Goal: Transaction & Acquisition: Purchase product/service

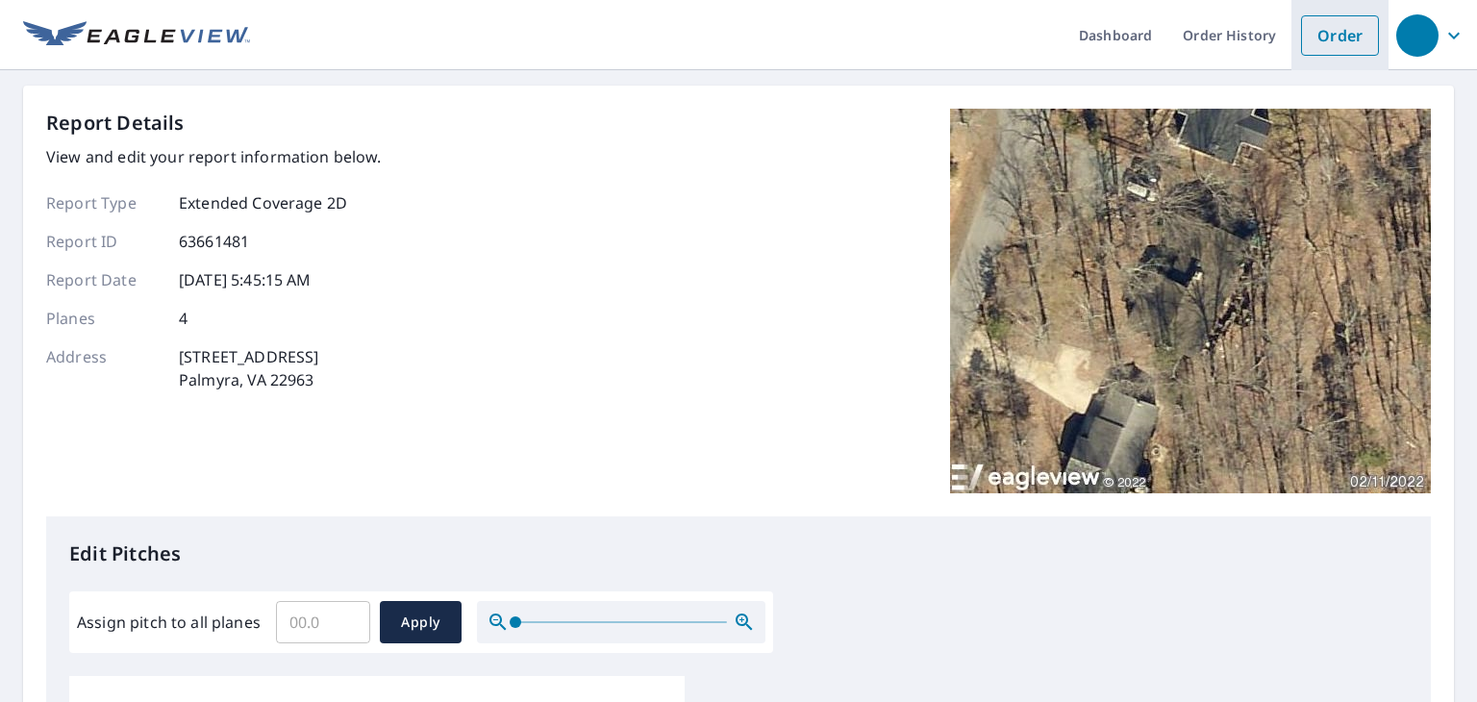
click at [1336, 33] on link "Order" at bounding box center [1340, 35] width 78 height 40
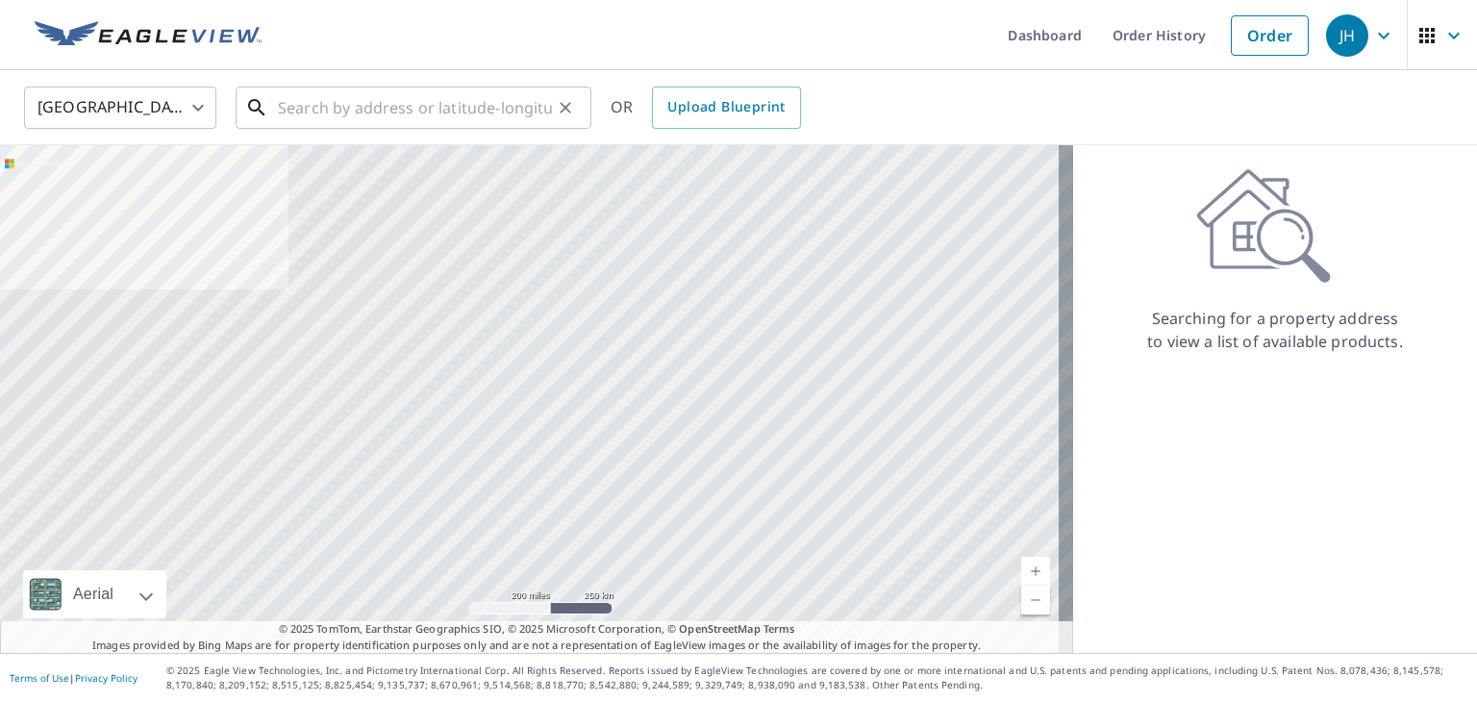
click at [421, 103] on input "text" at bounding box center [415, 108] width 274 height 54
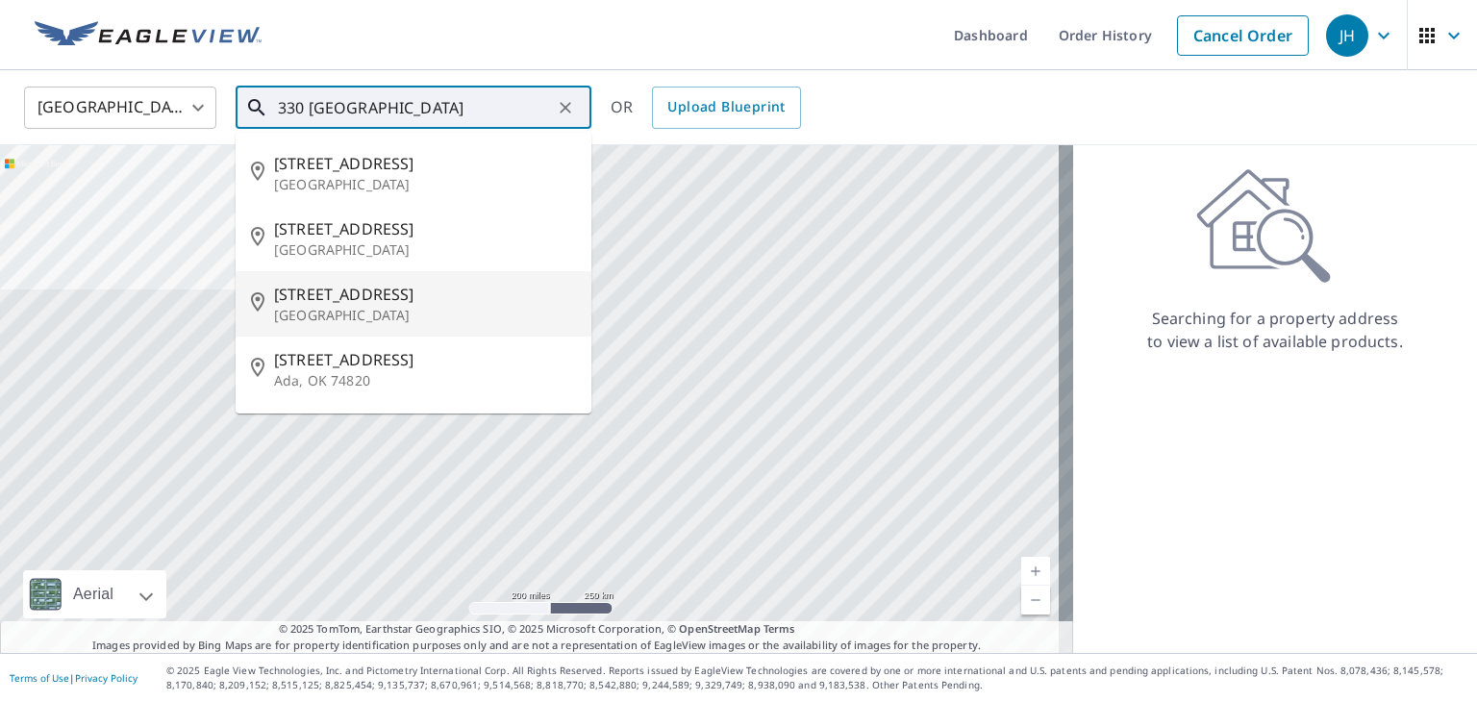
click at [323, 290] on span "[STREET_ADDRESS]" at bounding box center [425, 294] width 302 height 23
type input "[STREET_ADDRESS][PERSON_NAME]"
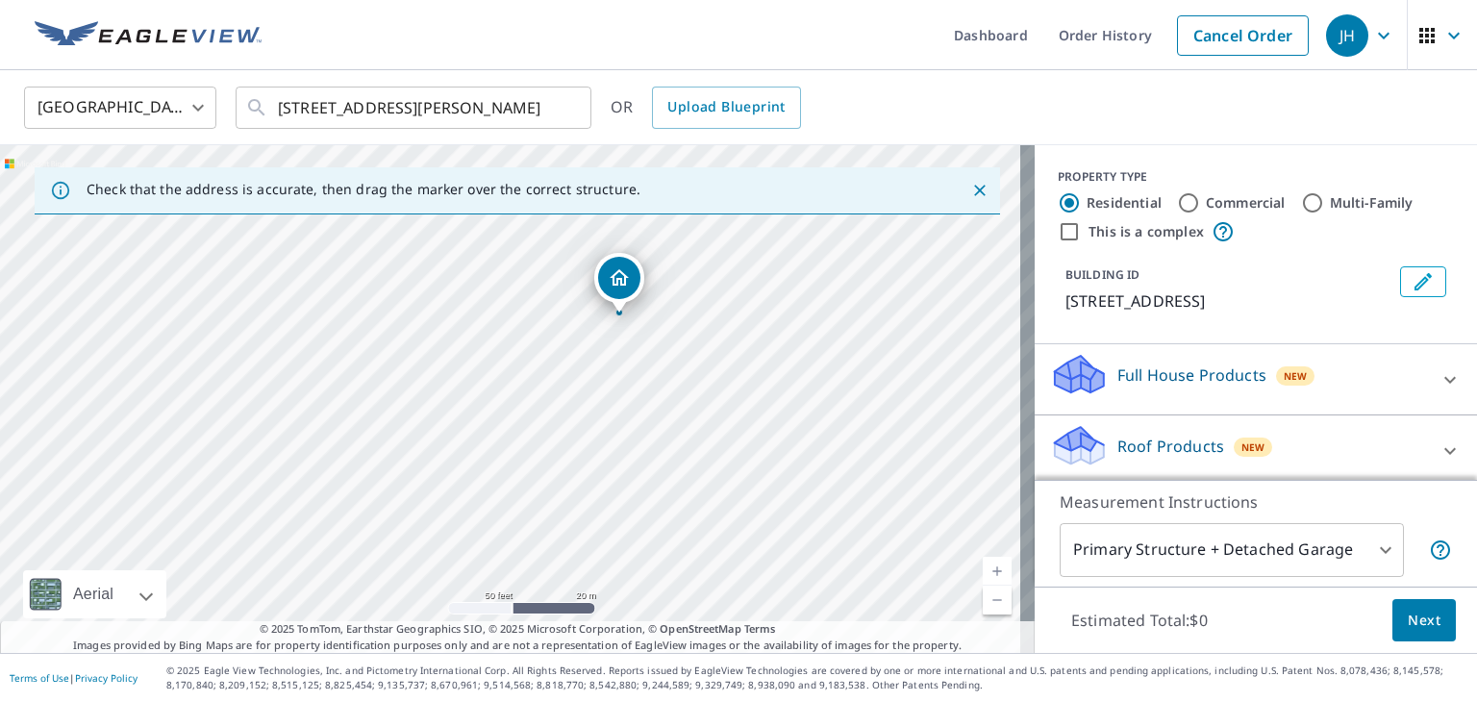
drag, startPoint x: 562, startPoint y: 453, endPoint x: 696, endPoint y: 365, distance: 161.1
click at [696, 365] on div "[STREET_ADDRESS][PERSON_NAME]" at bounding box center [517, 399] width 1035 height 508
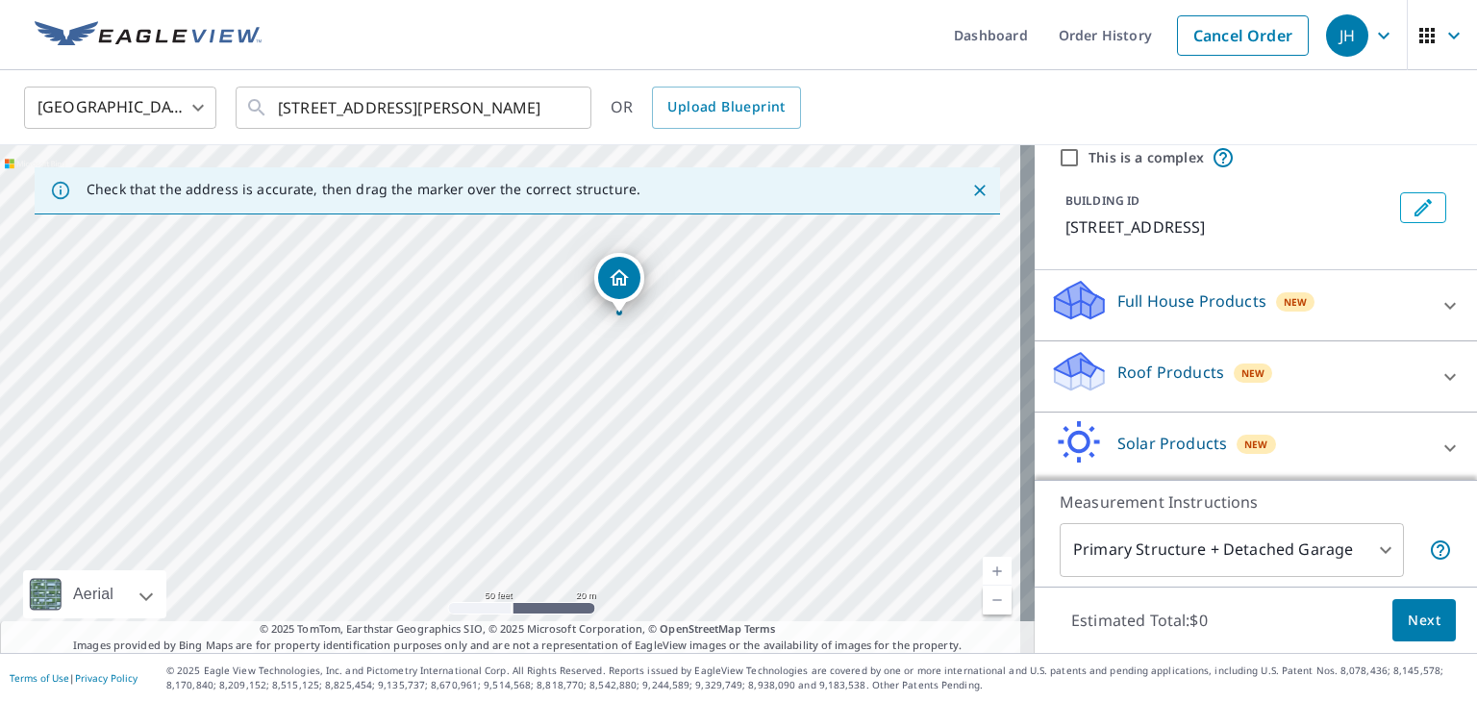
scroll to position [95, 0]
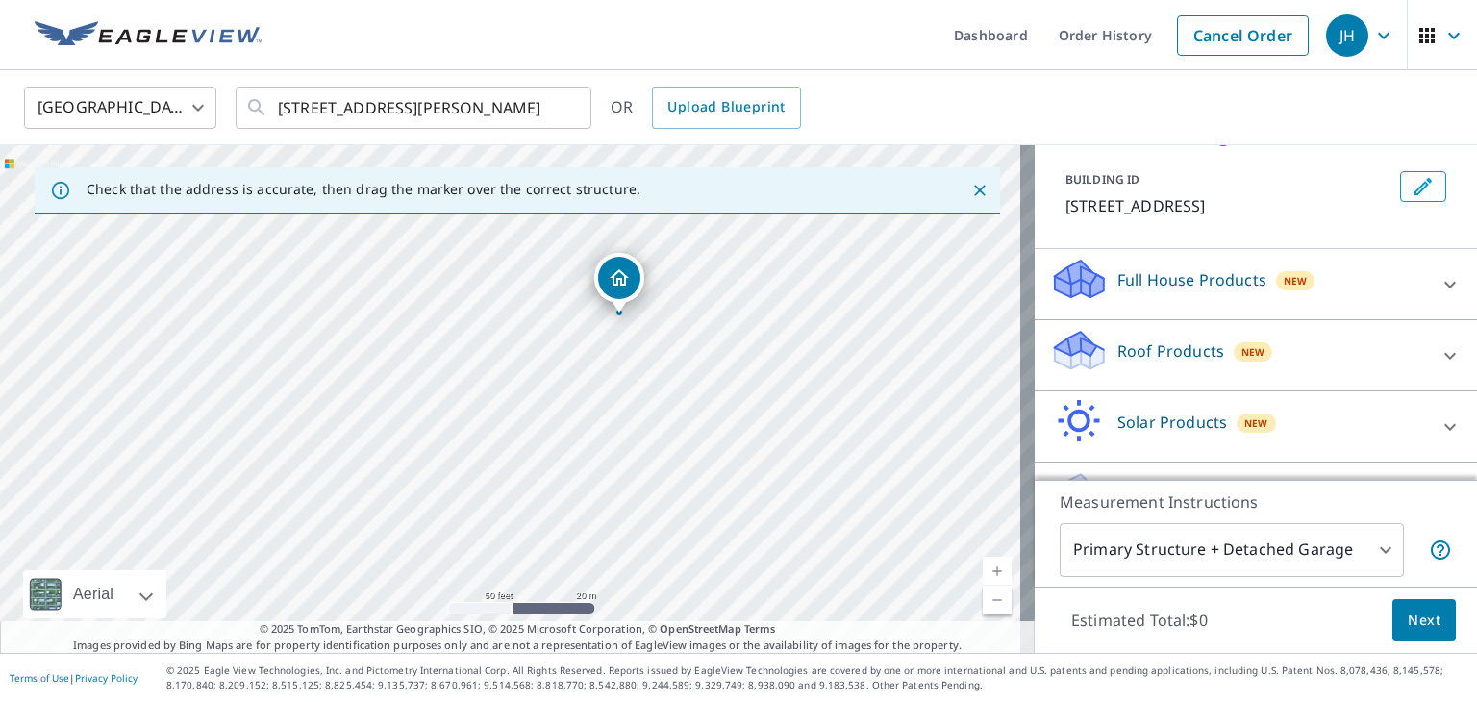
click at [1439, 367] on icon at bounding box center [1450, 355] width 23 height 23
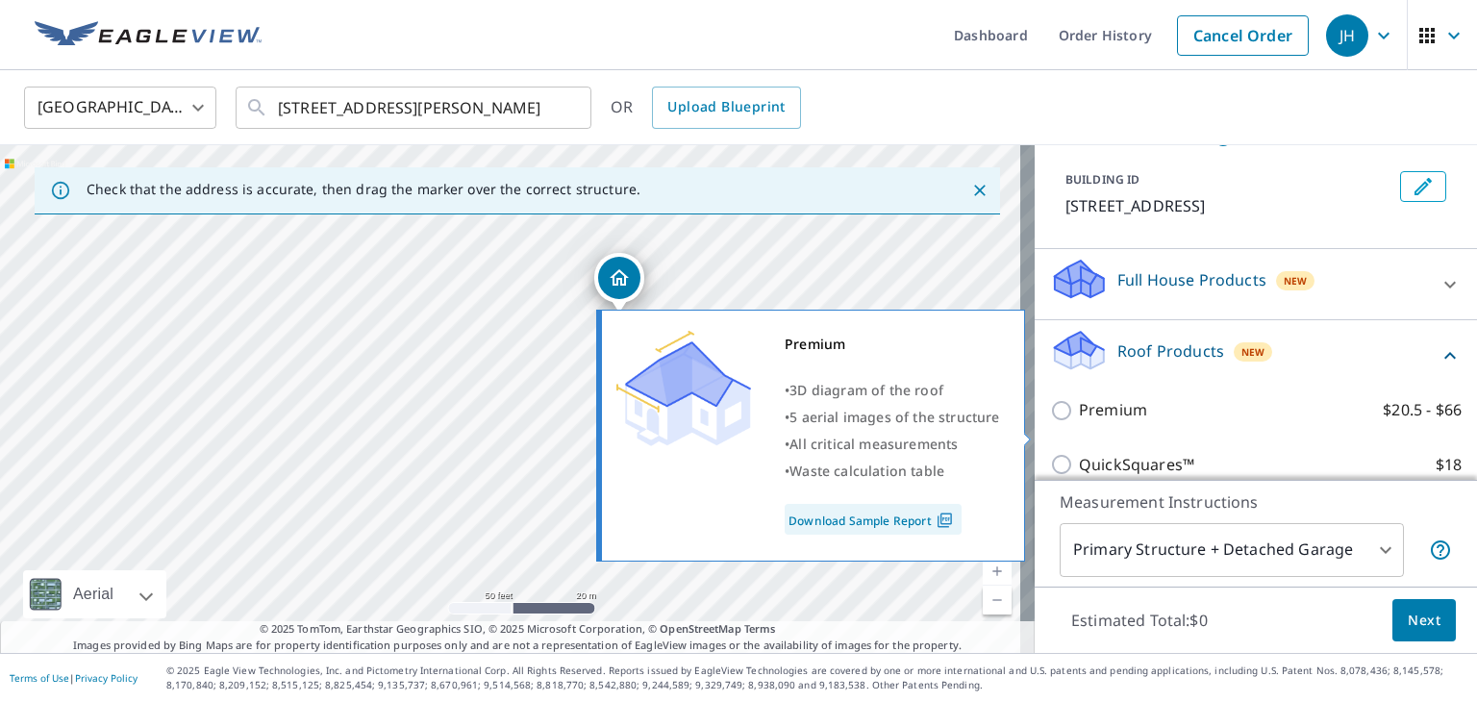
click at [1050, 422] on input "Premium $20.5 - $66" at bounding box center [1064, 410] width 29 height 23
checkbox input "true"
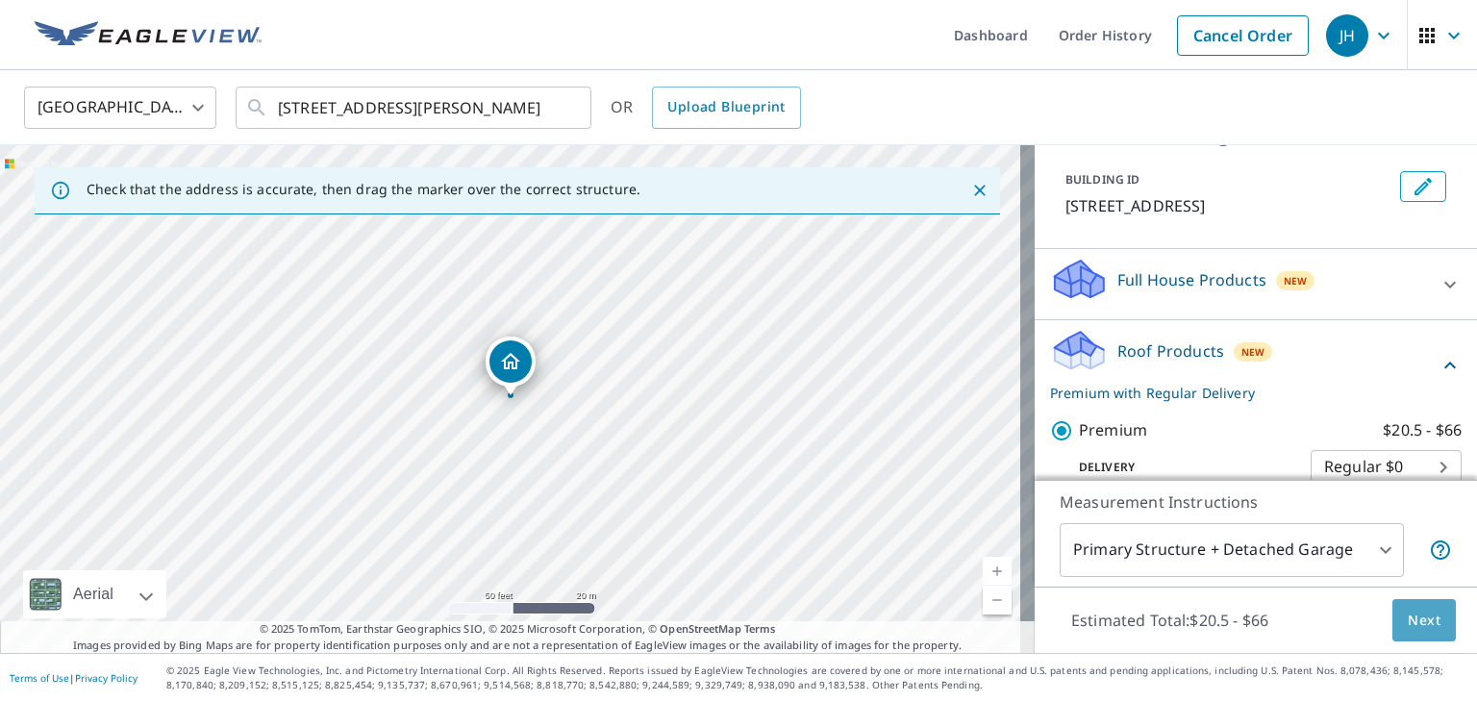
click at [1408, 621] on span "Next" at bounding box center [1424, 621] width 33 height 24
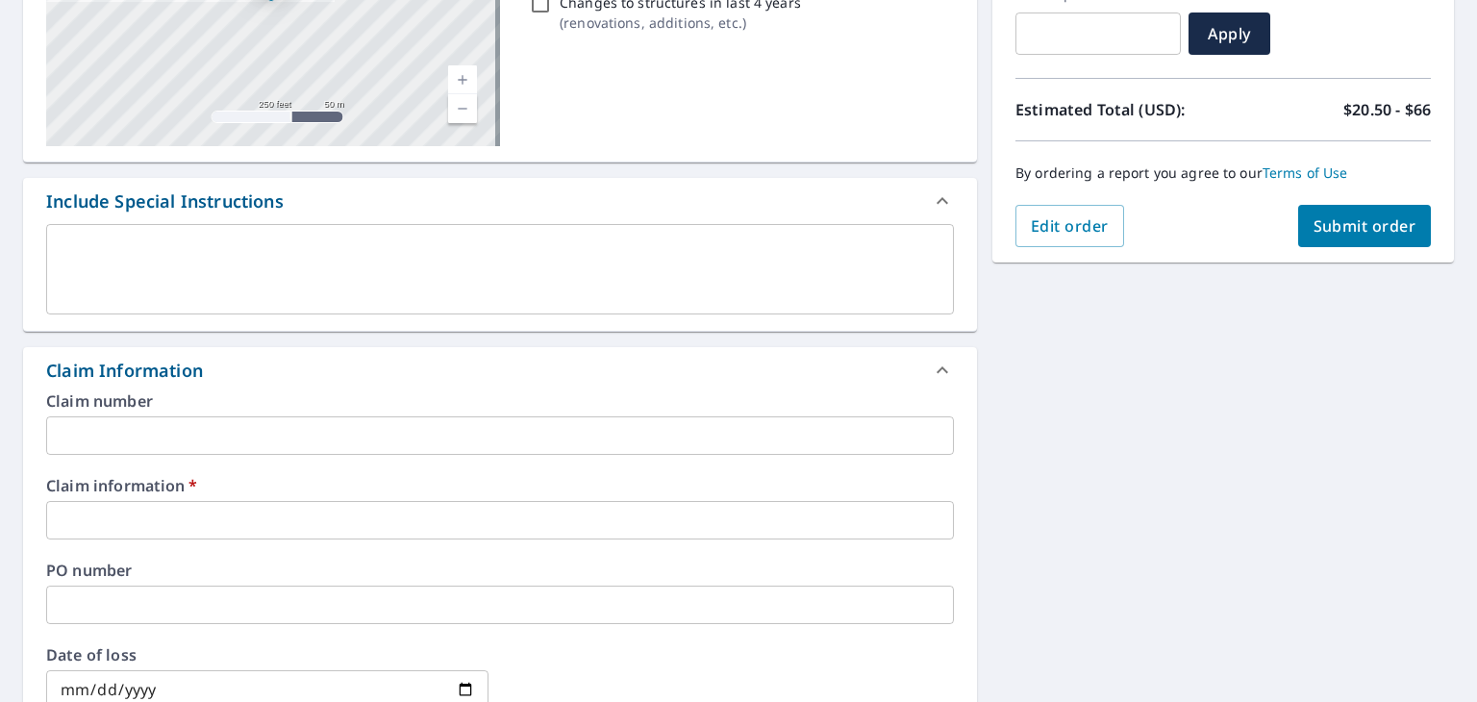
scroll to position [385, 0]
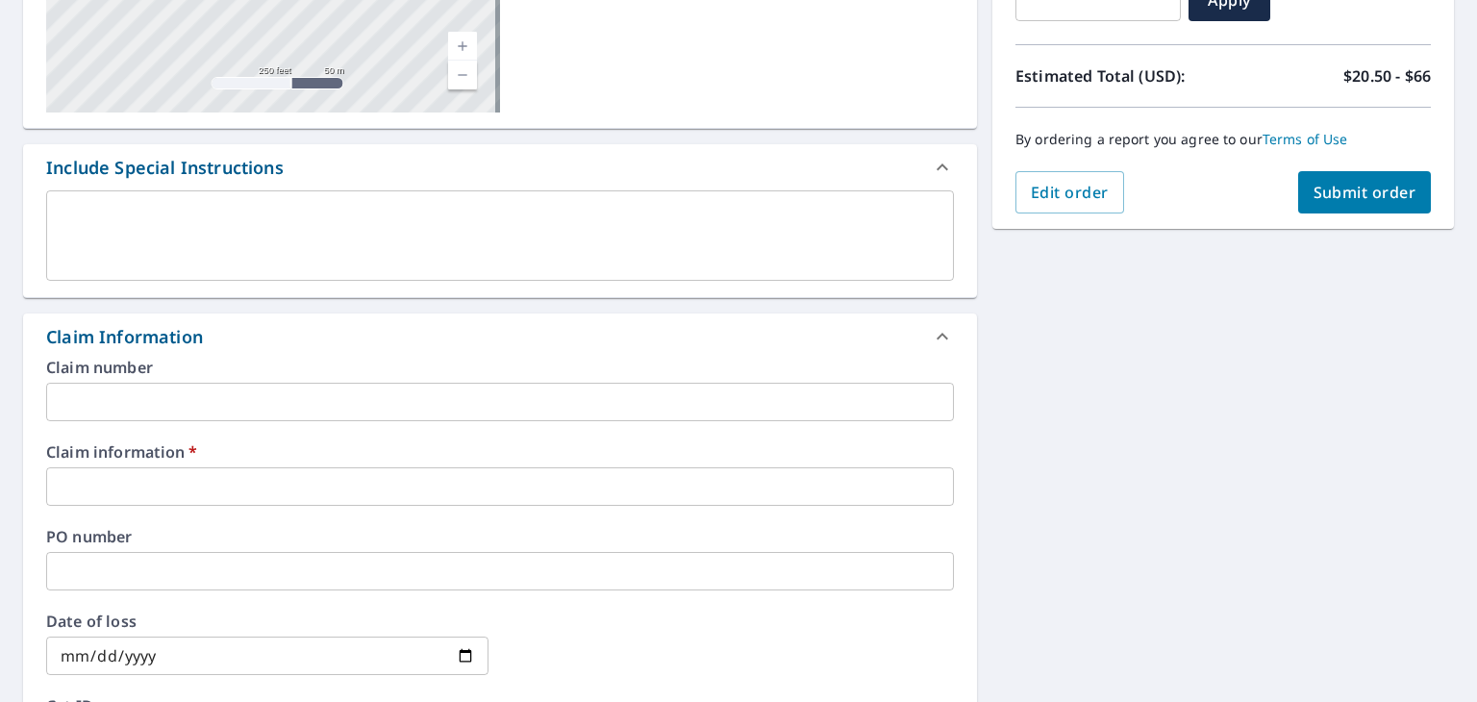
click at [178, 468] on input "text" at bounding box center [500, 486] width 908 height 38
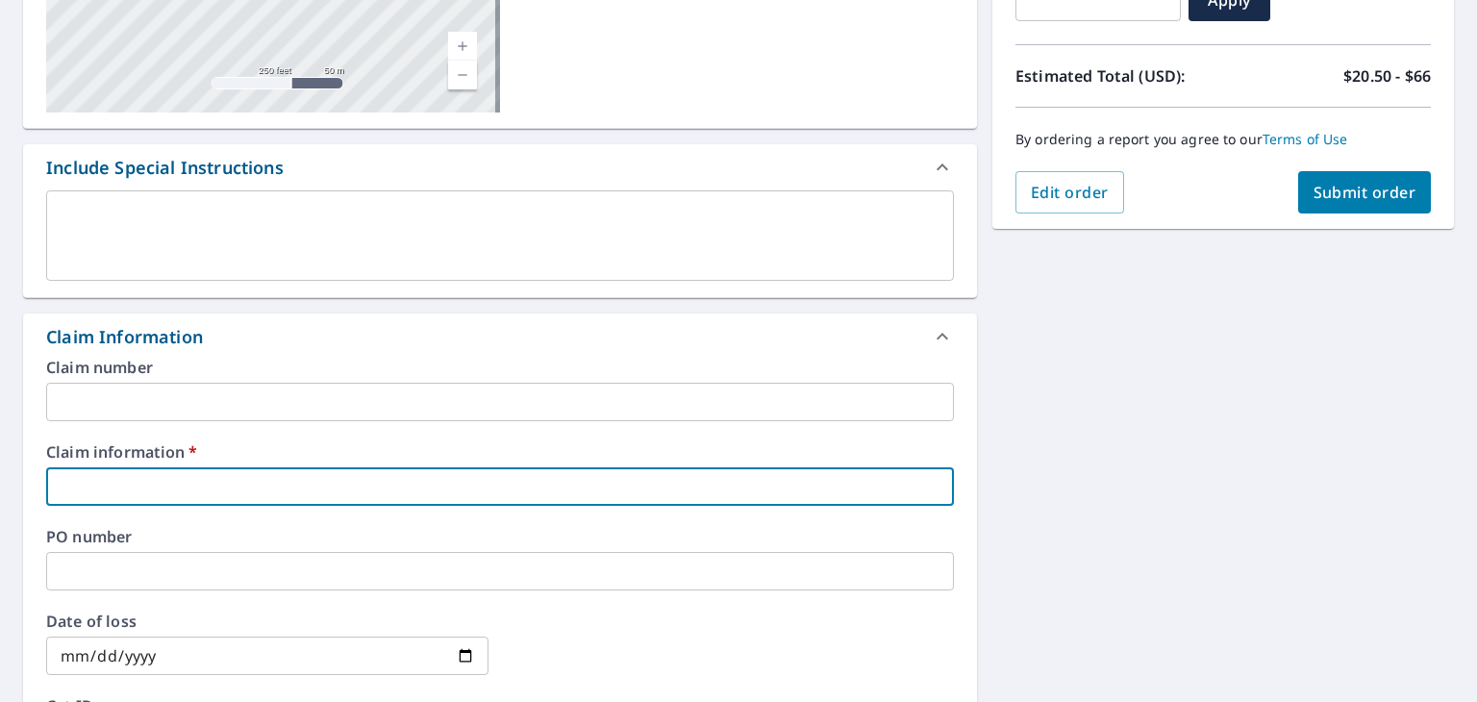
type input "S"
checkbox input "true"
type input "Se"
checkbox input "true"
type input "Sen"
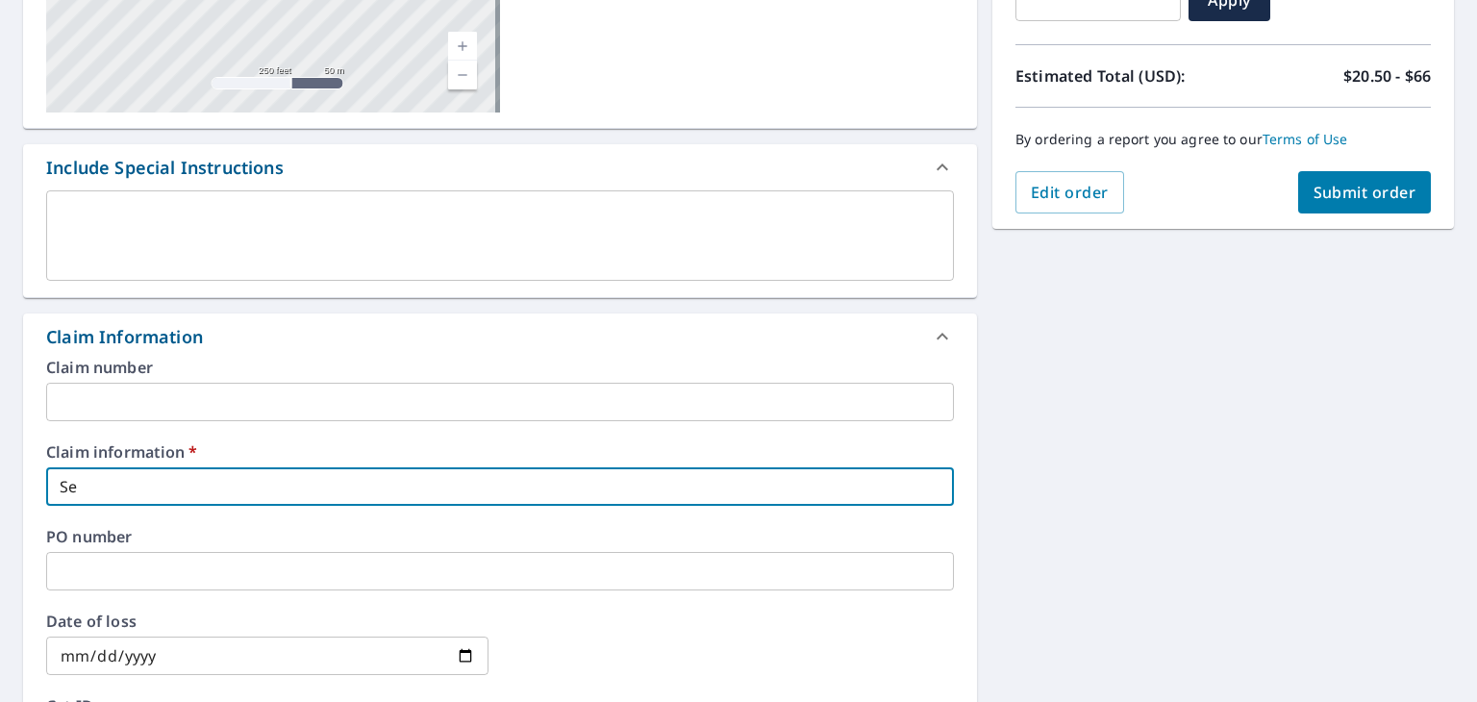
checkbox input "true"
type input "Seng"
checkbox input "true"
type input "Senge"
checkbox input "true"
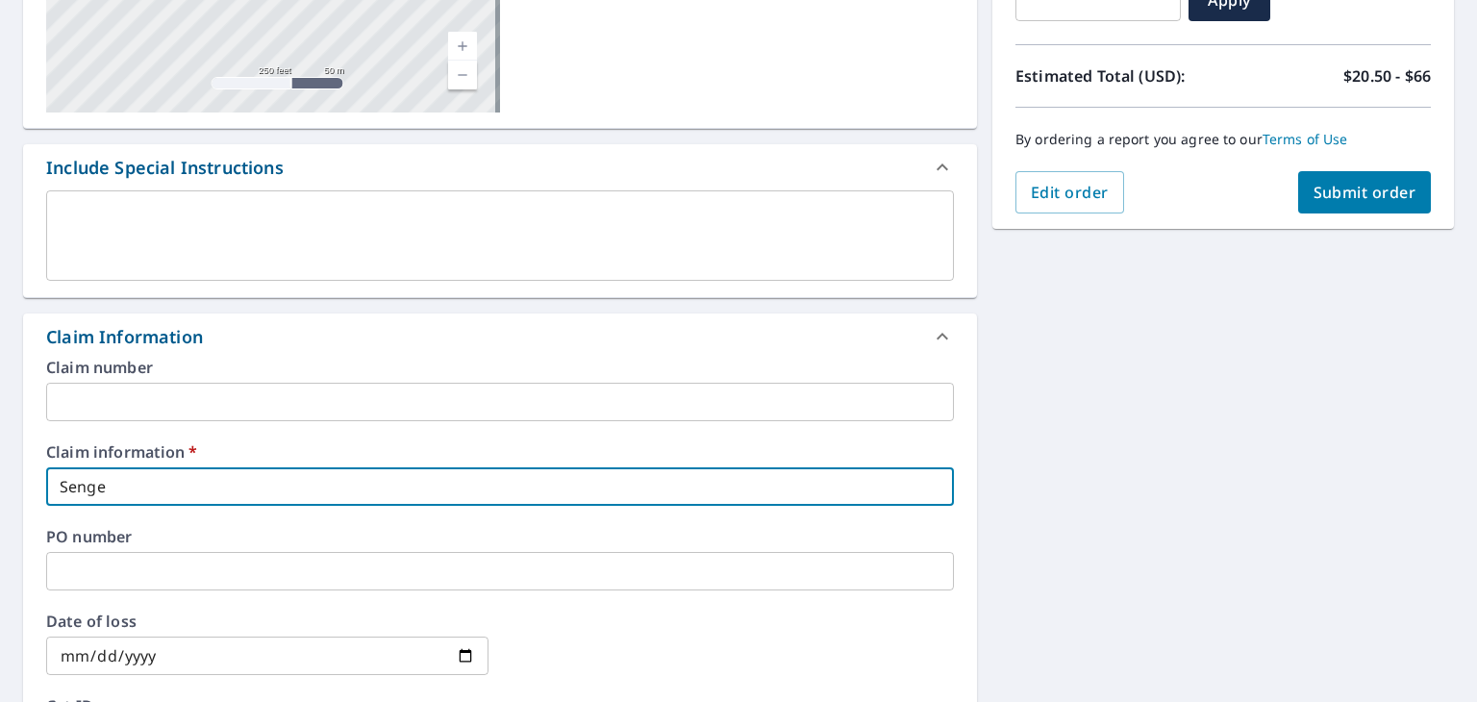
type input "Senger"
checkbox input "true"
type input "Senger"
checkbox input "true"
type input "Senger R"
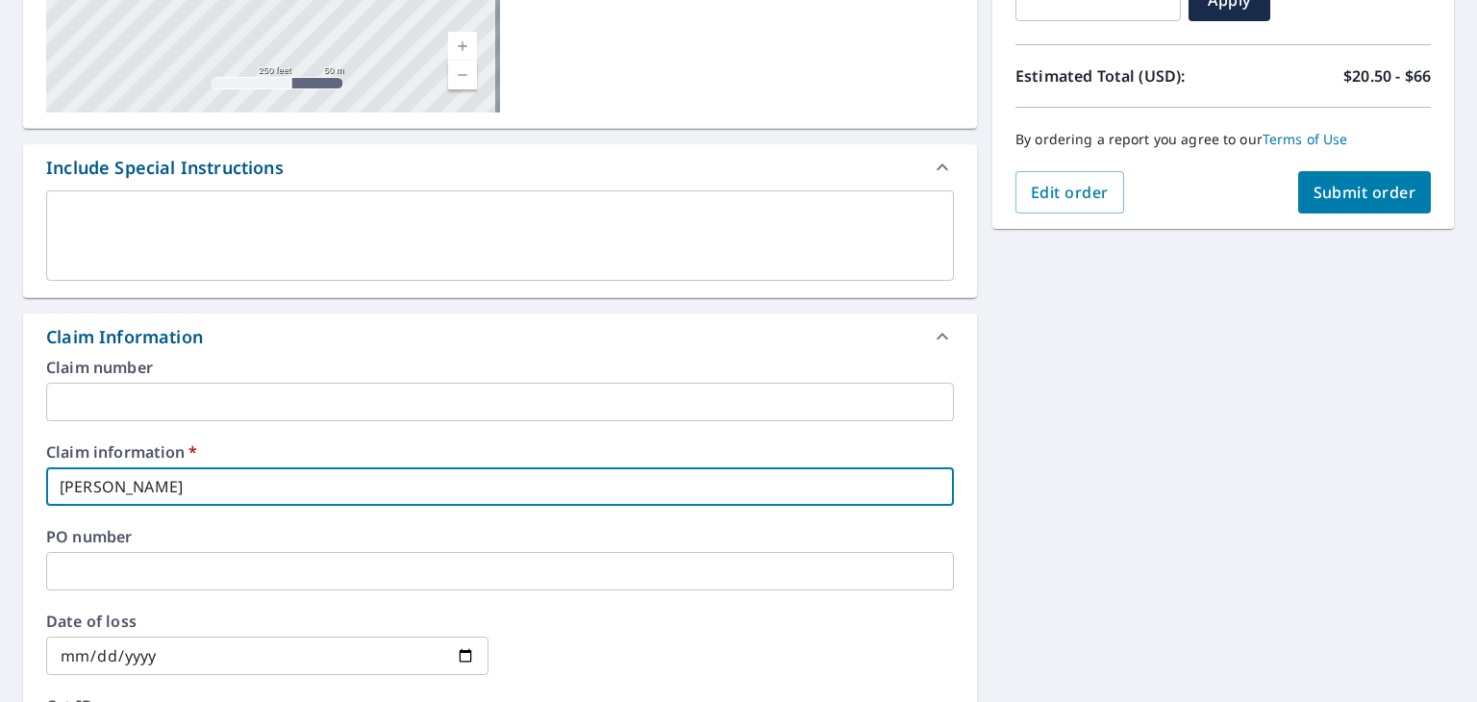
checkbox input "true"
type input "Senger Ro"
checkbox input "true"
type input "Senger Roo"
checkbox input "true"
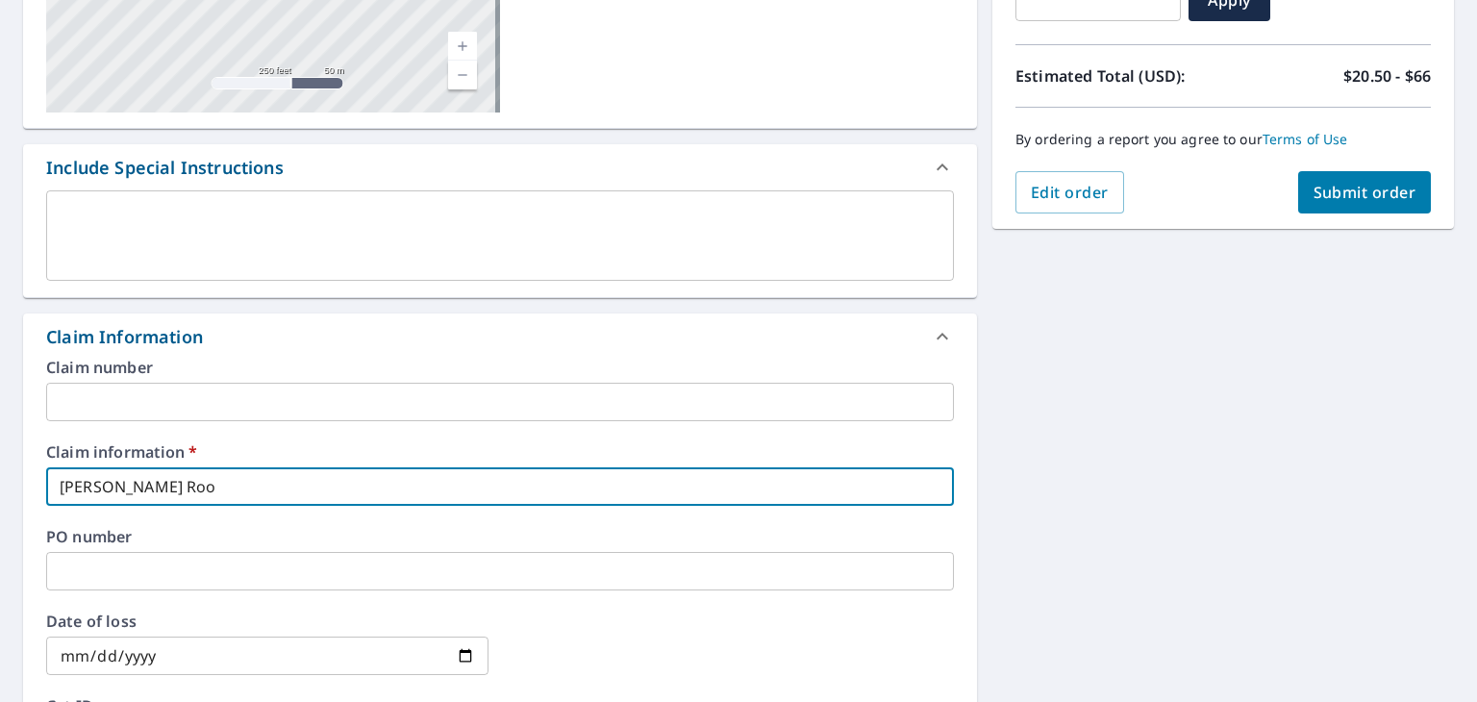
type input "Senger Roof"
checkbox input "true"
type input "Senger Roofi"
checkbox input "true"
type input "Senger Roofin"
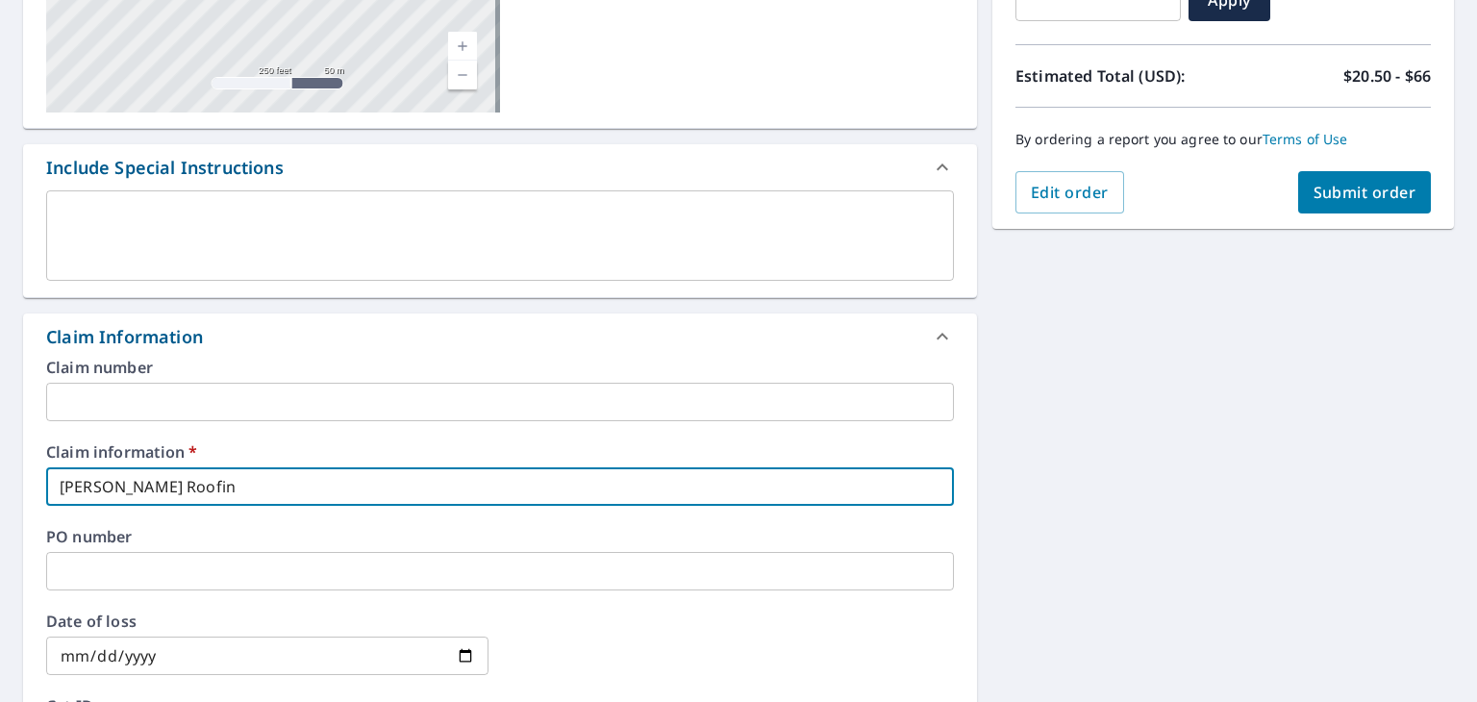
checkbox input "true"
type input "Senger Roofing"
checkbox input "true"
type input "Senger Roofing"
checkbox input "true"
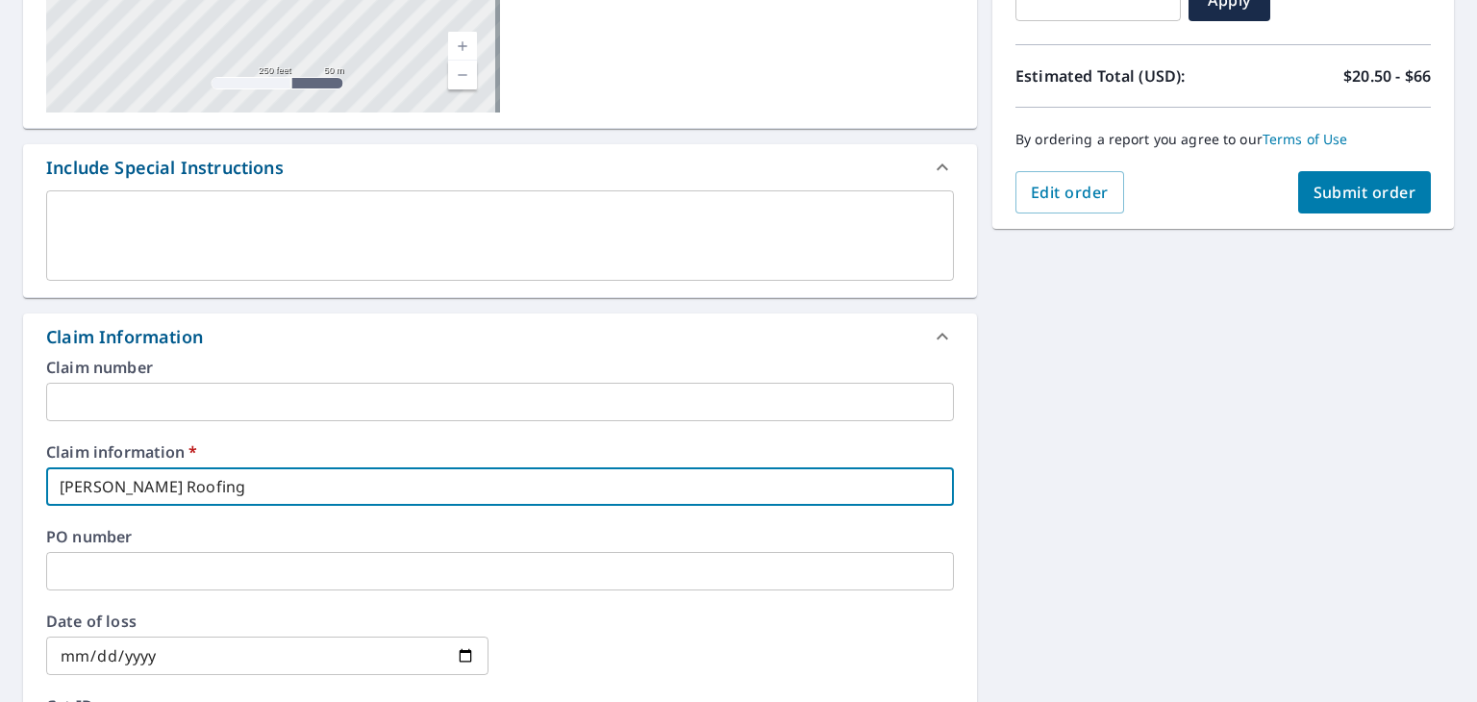
type input "Senger Roofing 3"
checkbox input "true"
type input "Senger Roofing 33"
checkbox input "true"
type input "Senger Roofing 330"
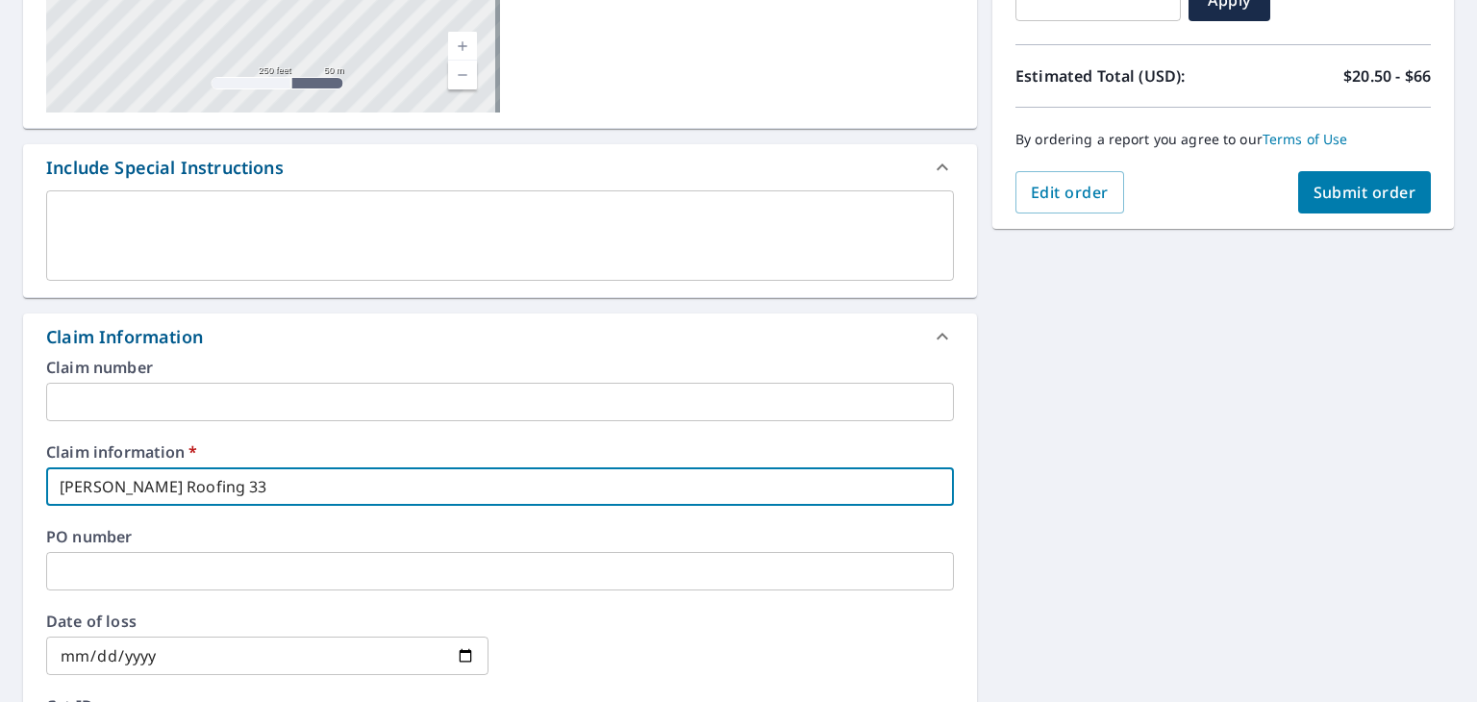
checkbox input "true"
type input "Senger Roofing 330"
checkbox input "true"
type input "Senger Roofing 330 M"
checkbox input "true"
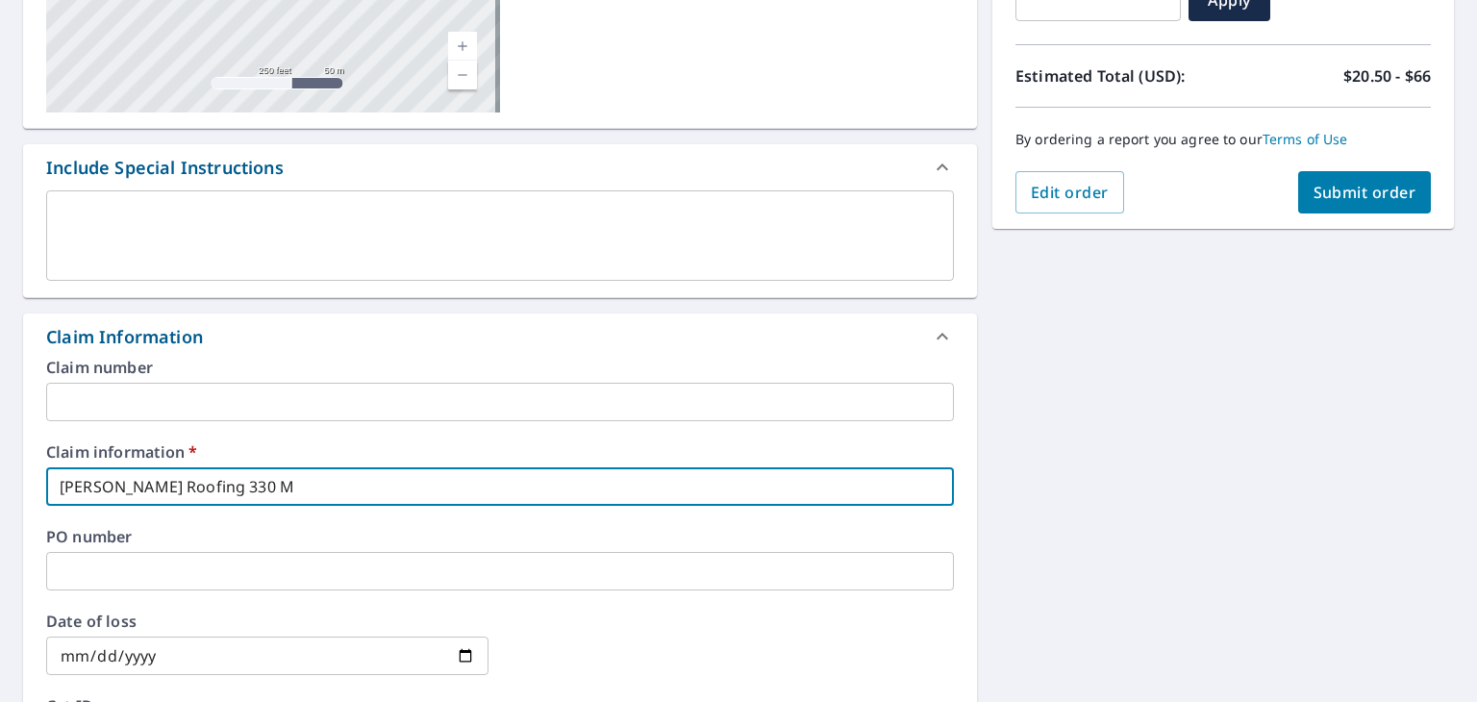
type input "Senger Roofing 330 Me"
checkbox input "true"
type input "Senger Roofing 330 Men"
checkbox input "true"
type input "Senger Roofing 330 Me"
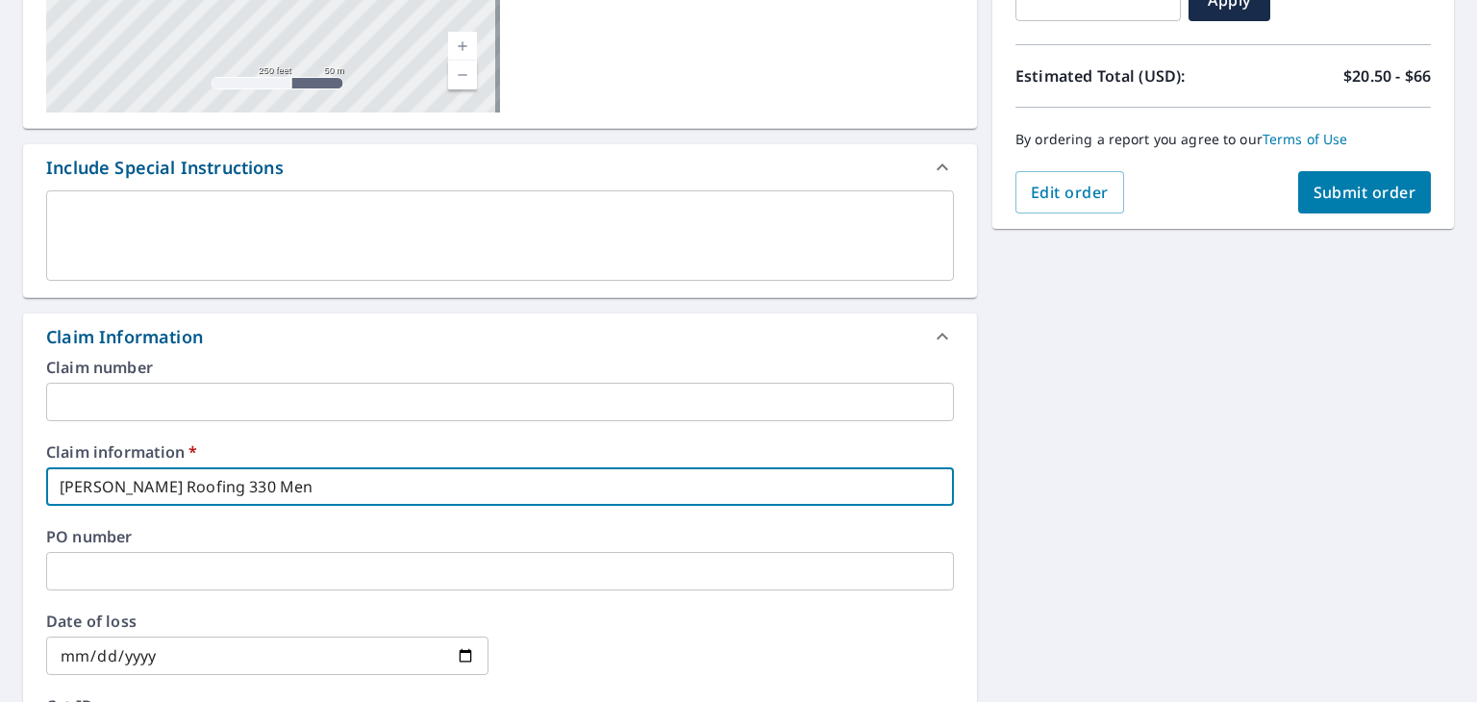
checkbox input "true"
type input "Senger Roofing 330 M"
checkbox input "true"
type input "Senger Roofing 330 Mo"
checkbox input "true"
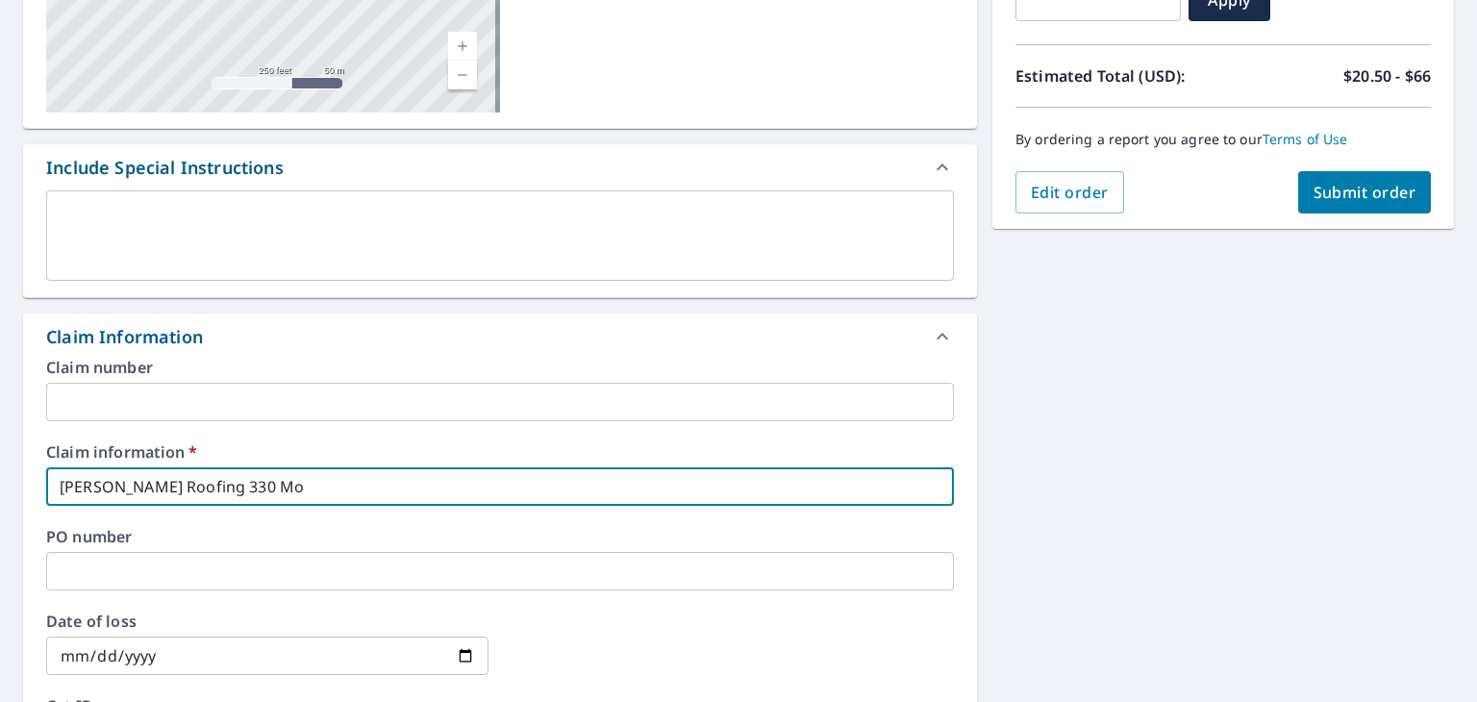
type input "Senger Roofing 330 Mon"
checkbox input "true"
type input "Senger Roofing 330 Mont"
checkbox input "true"
type input "Senger Roofing 330 Monte"
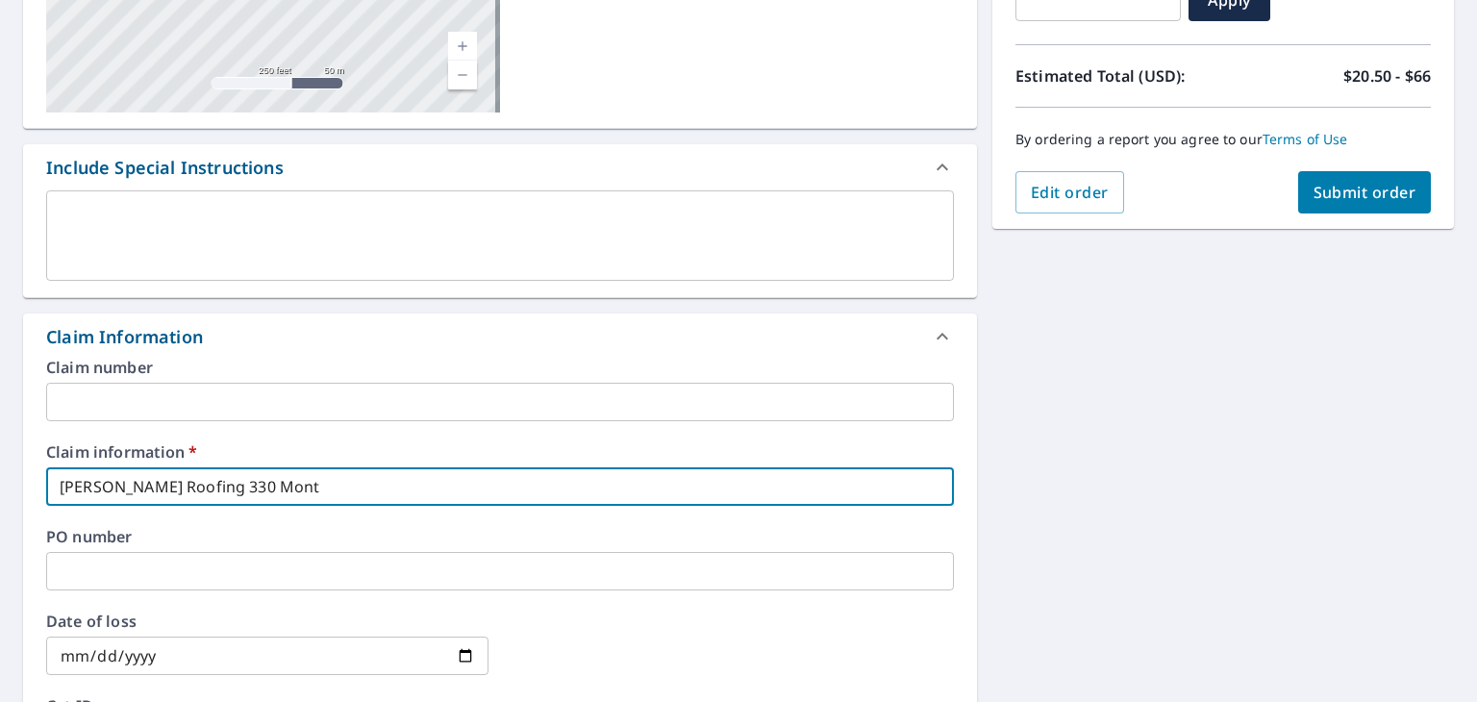
checkbox input "true"
type input "Senger Roofing 330 Monte"
checkbox input "true"
type input "Senger Roofing 330 Monte V"
checkbox input "true"
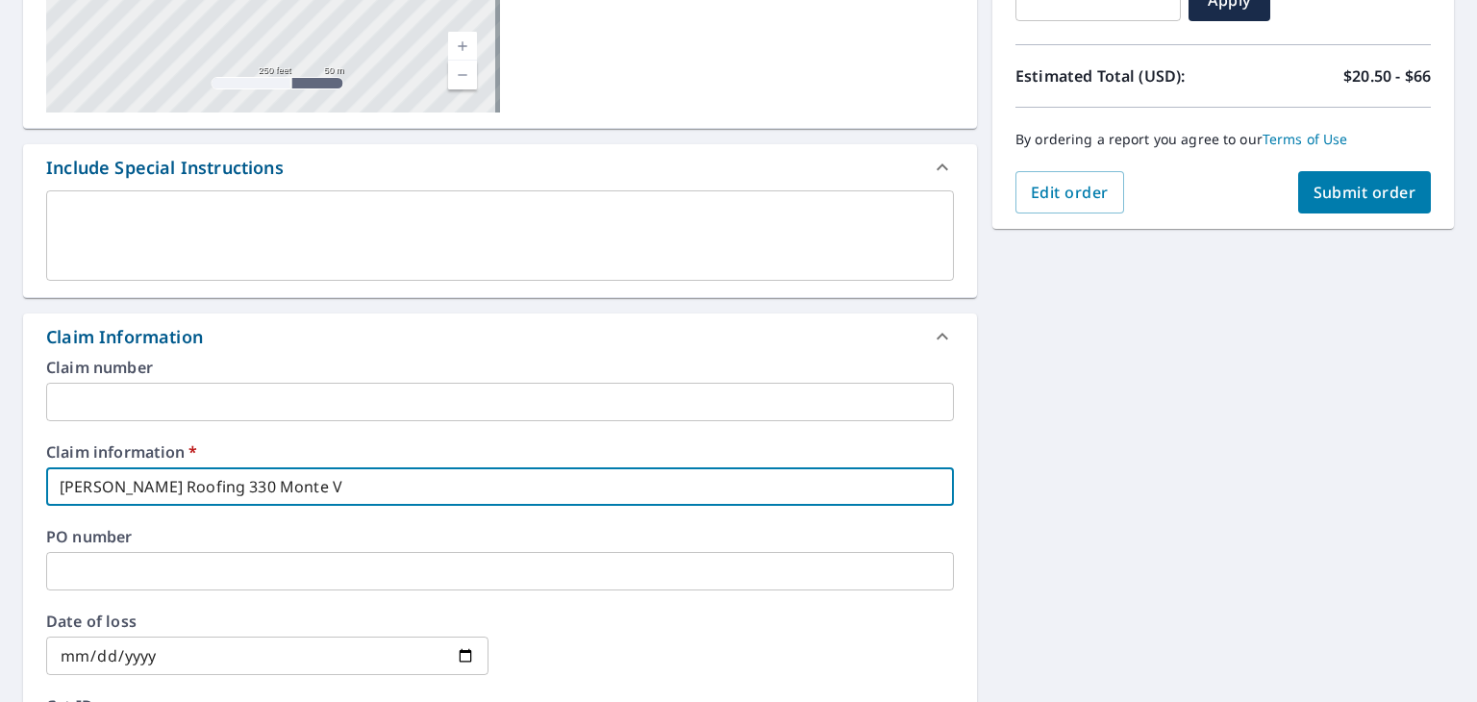
type input "Senger Roofing 330 Monte Vi"
checkbox input "true"
type input "Senger Roofing 330 Monte Vis"
checkbox input "true"
type input "Senger Roofing 330 Monte Vist"
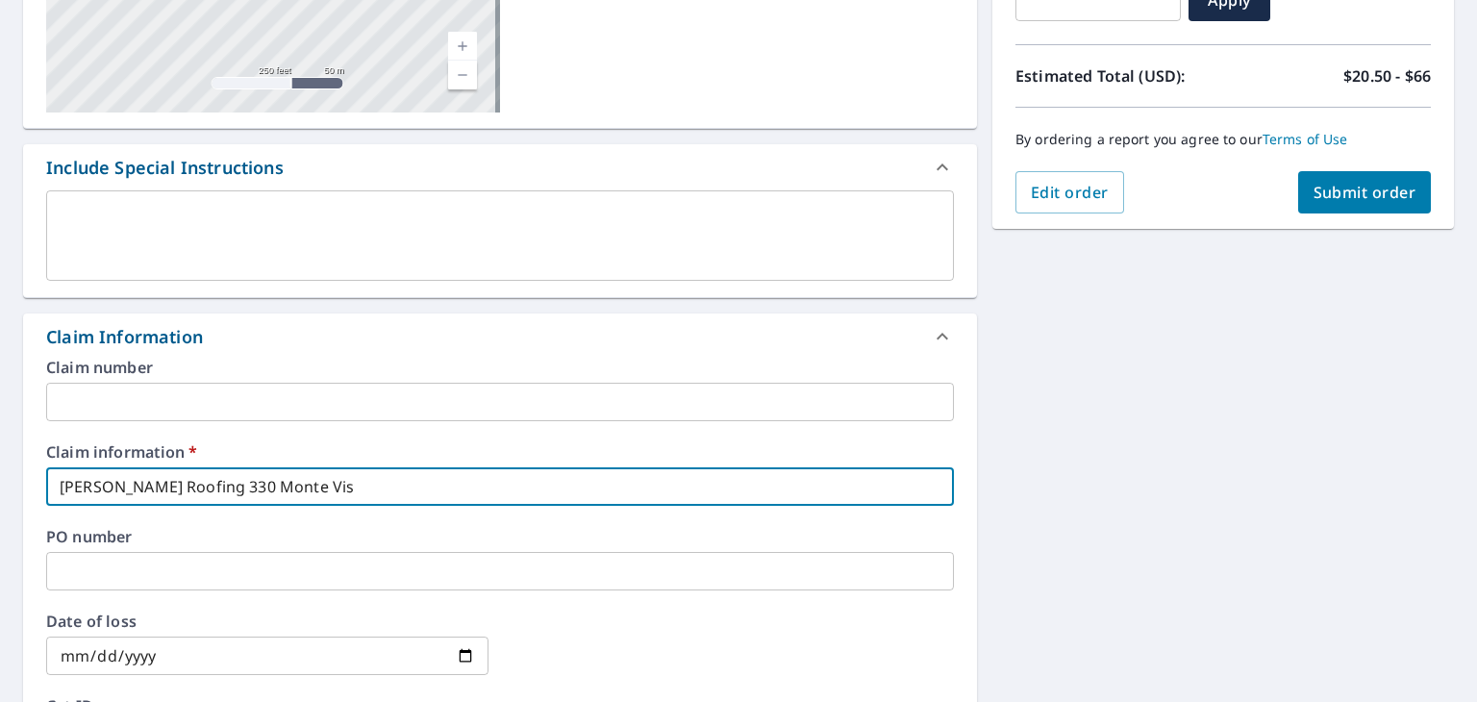
checkbox input "true"
type input "Senger Roofing 330 Monte Vista"
checkbox input "true"
type input "Senger Roofing 330 Monte Vista"
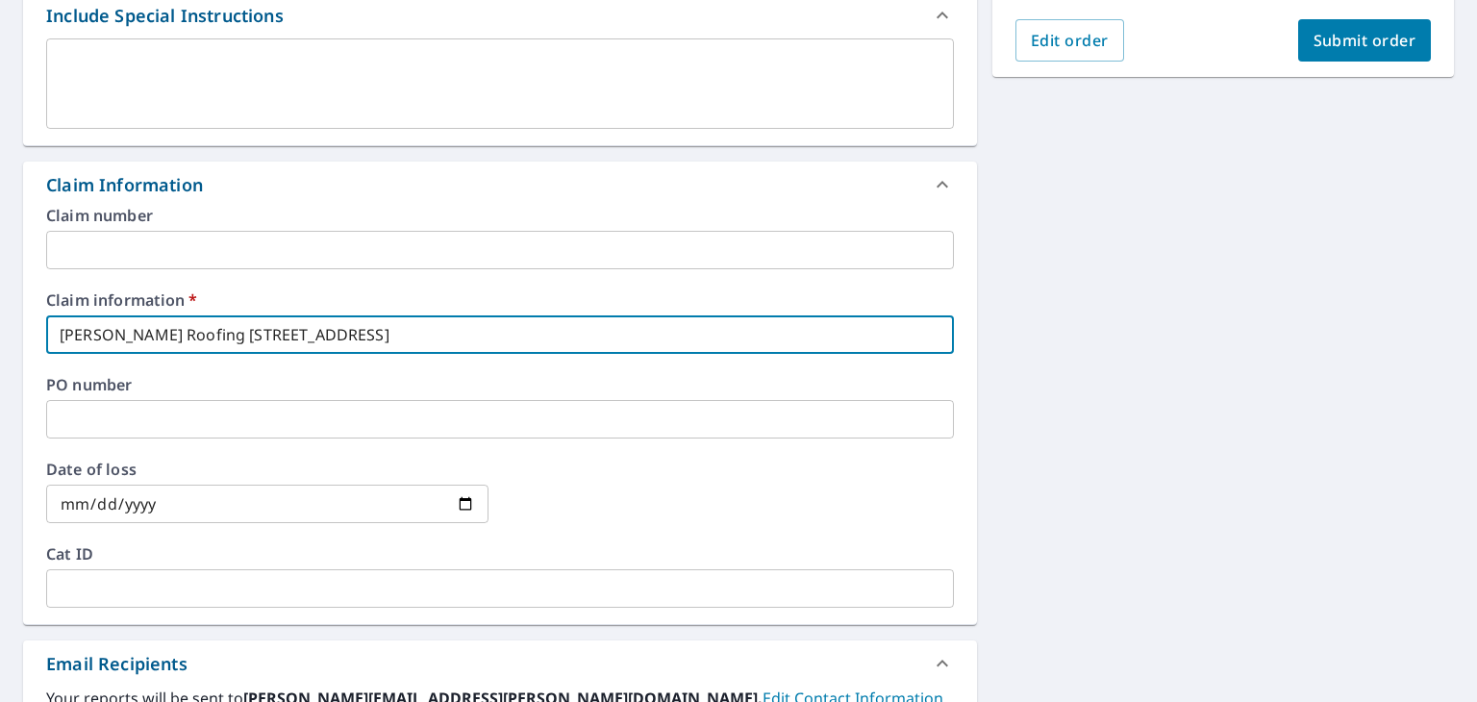
scroll to position [673, 0]
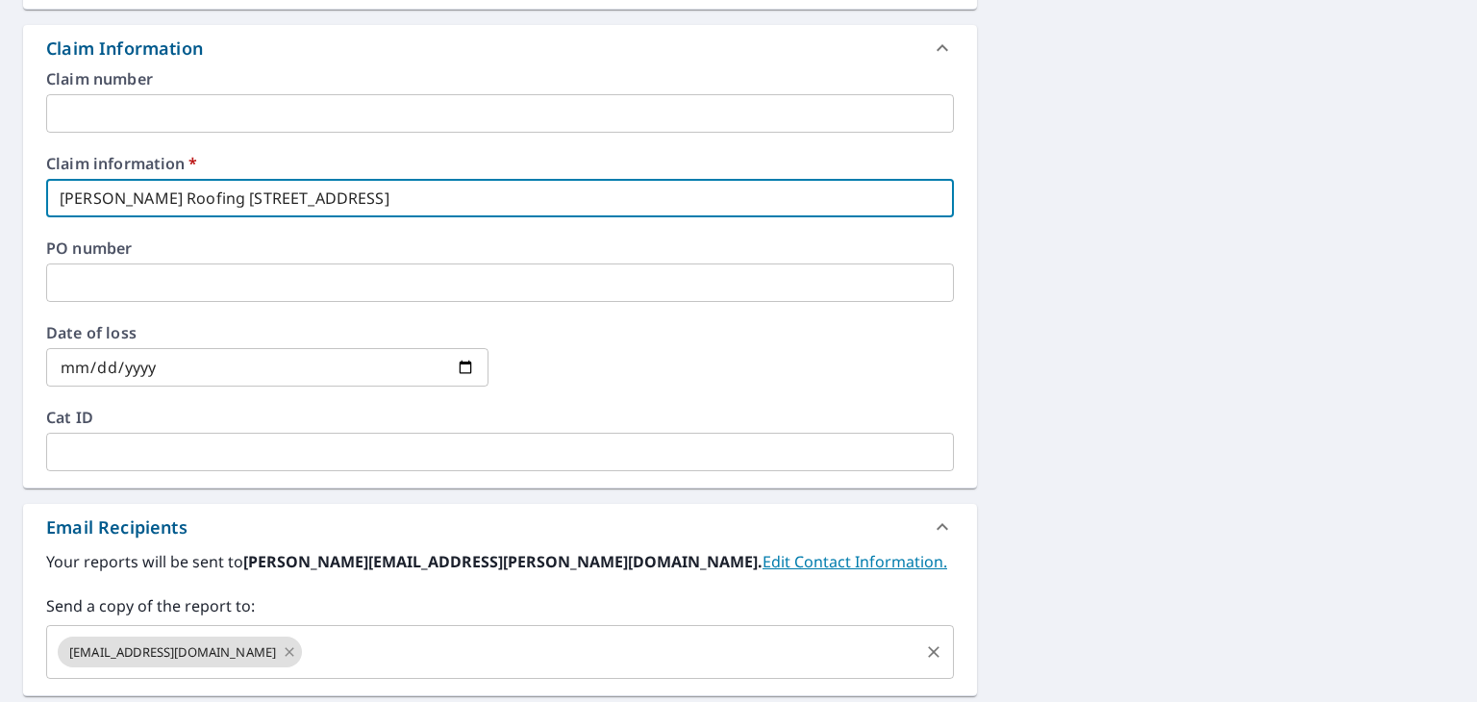
click at [282, 649] on icon at bounding box center [289, 652] width 15 height 21
checkbox input "true"
type input "Senger Roofing 330 Monte Vista j"
checkbox input "true"
type input "Senger Roofing 330 Monte Vista"
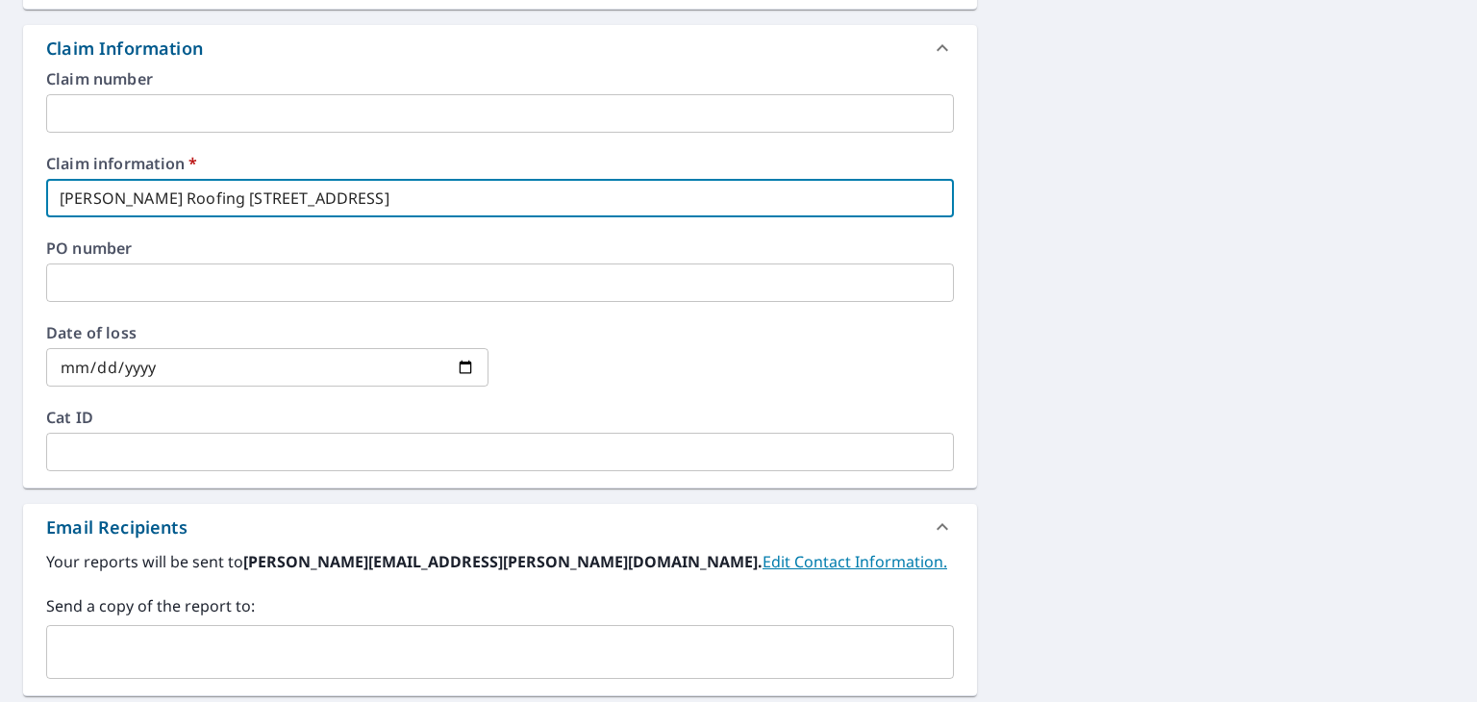
checkbox input "true"
type input "Senger Roofing 330 Monte Vista"
click at [243, 650] on input "text" at bounding box center [486, 652] width 862 height 37
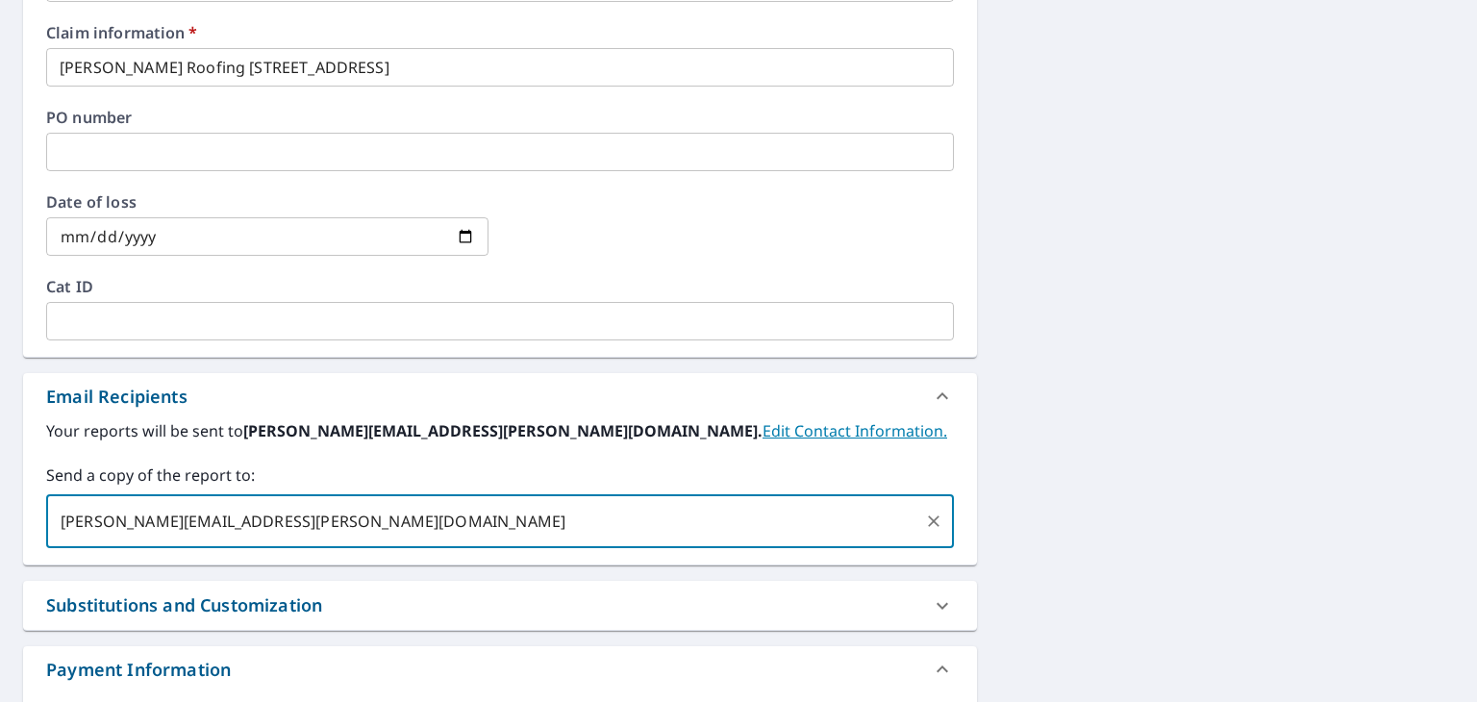
scroll to position [796, 0]
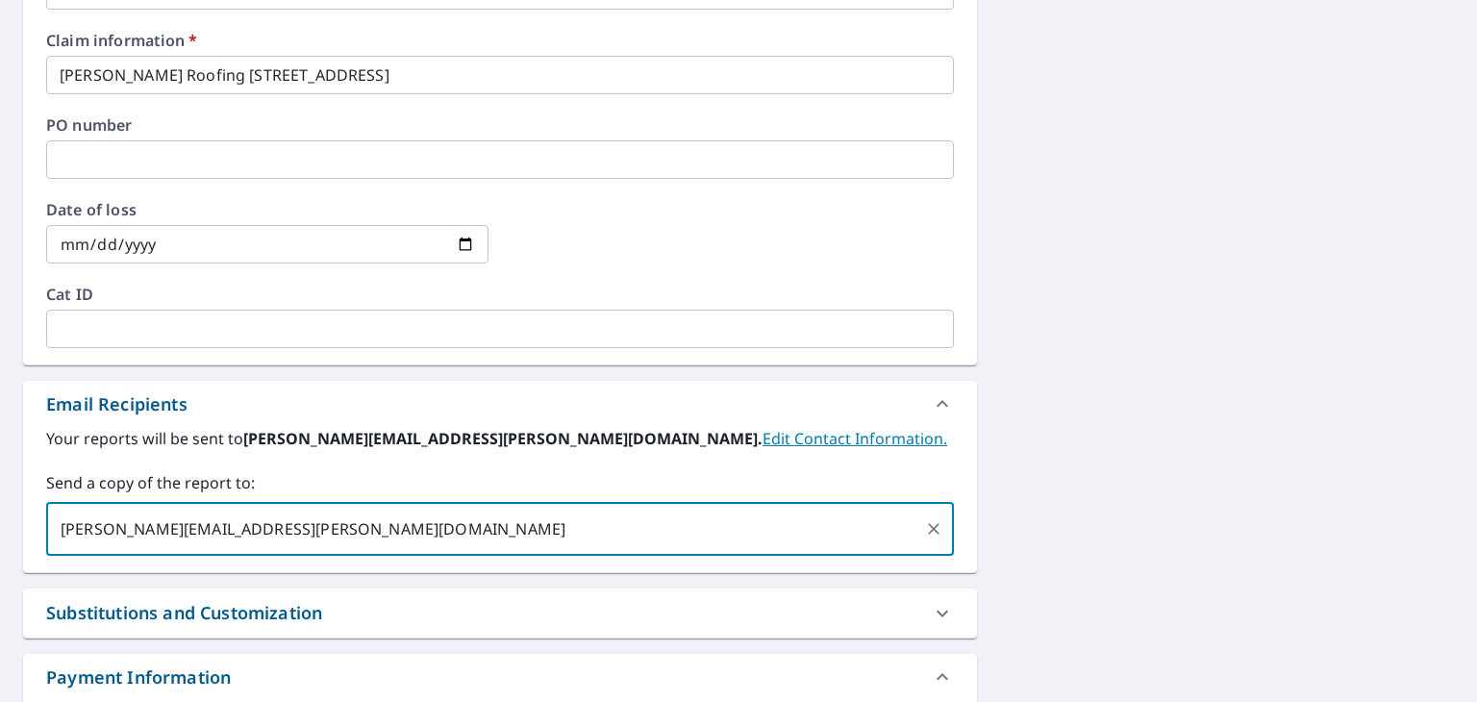
type input "Justin.hoover@qxo.com"
click at [1131, 322] on div "330 Monte Vista Dr Rockingham, VA 22802 Aerial Road A standard road map Aerial …" at bounding box center [738, 114] width 1477 height 1465
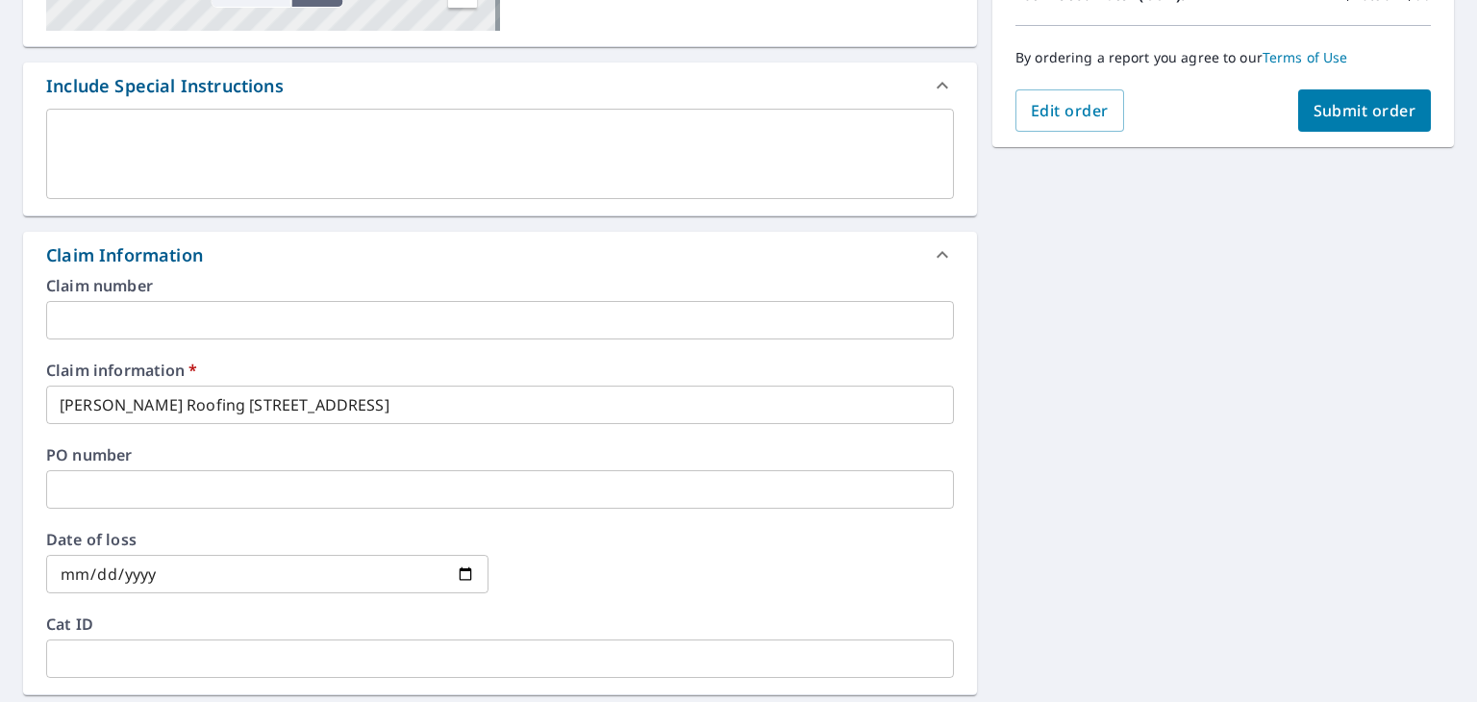
scroll to position [412, 0]
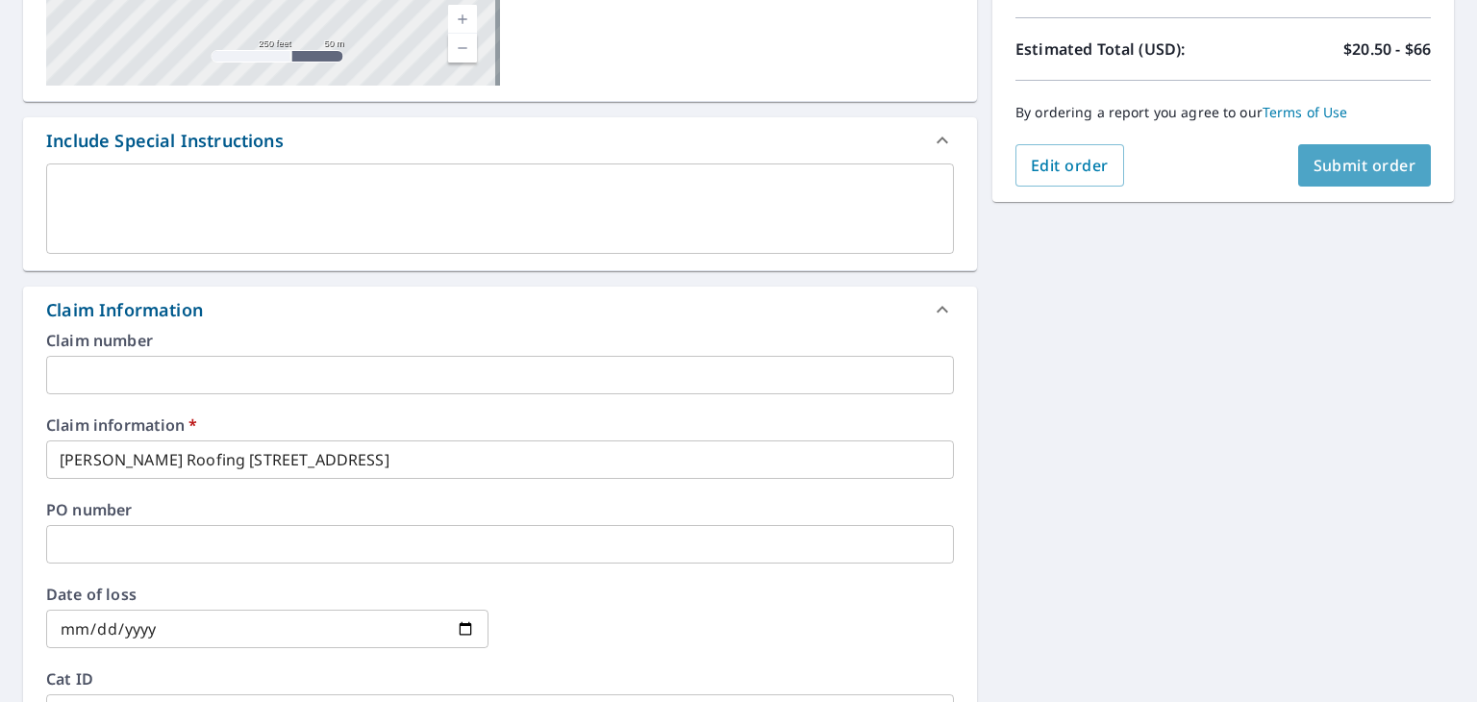
click at [1314, 174] on span "Submit order" at bounding box center [1365, 165] width 103 height 21
checkbox input "true"
